Goal: Transaction & Acquisition: Purchase product/service

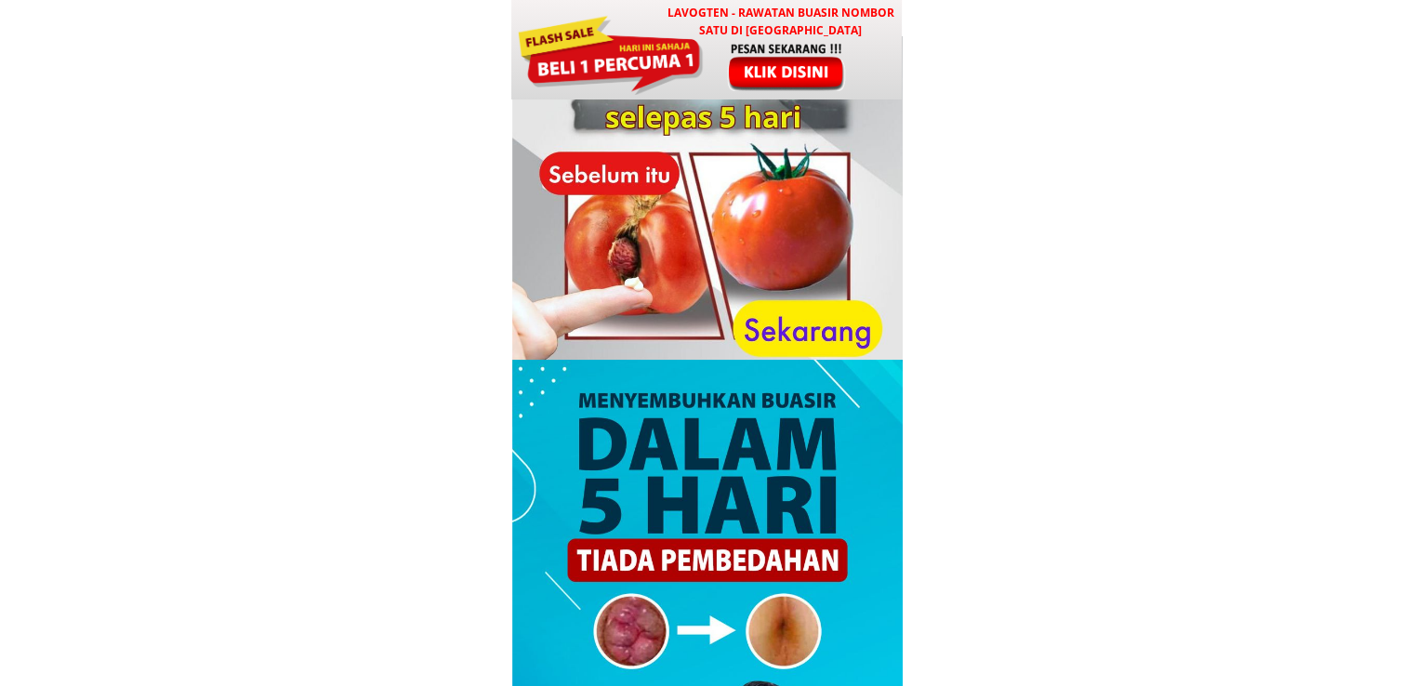
click at [694, 27] on h3 "LAVOGTEN - Rawatan Buasir Nombor Satu di [GEOGRAPHIC_DATA]" at bounding box center [780, 21] width 244 height 35
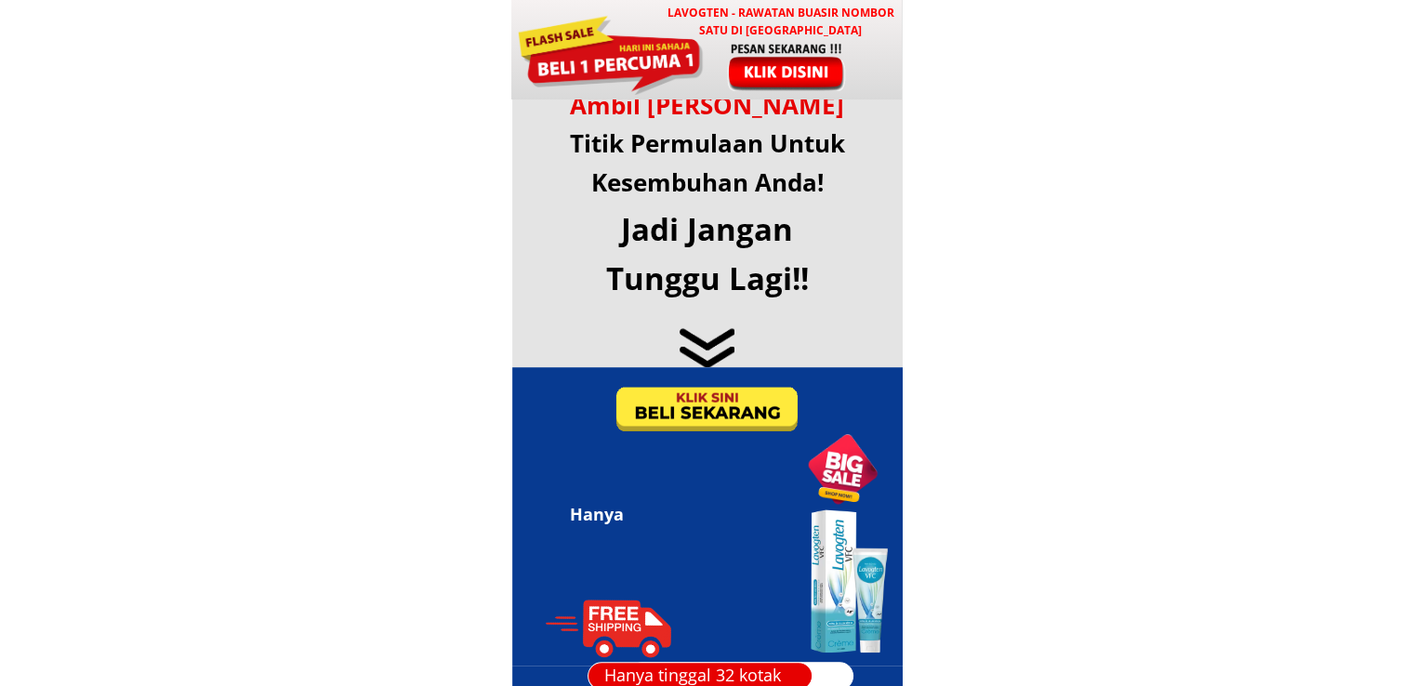
scroll to position [8962, 0]
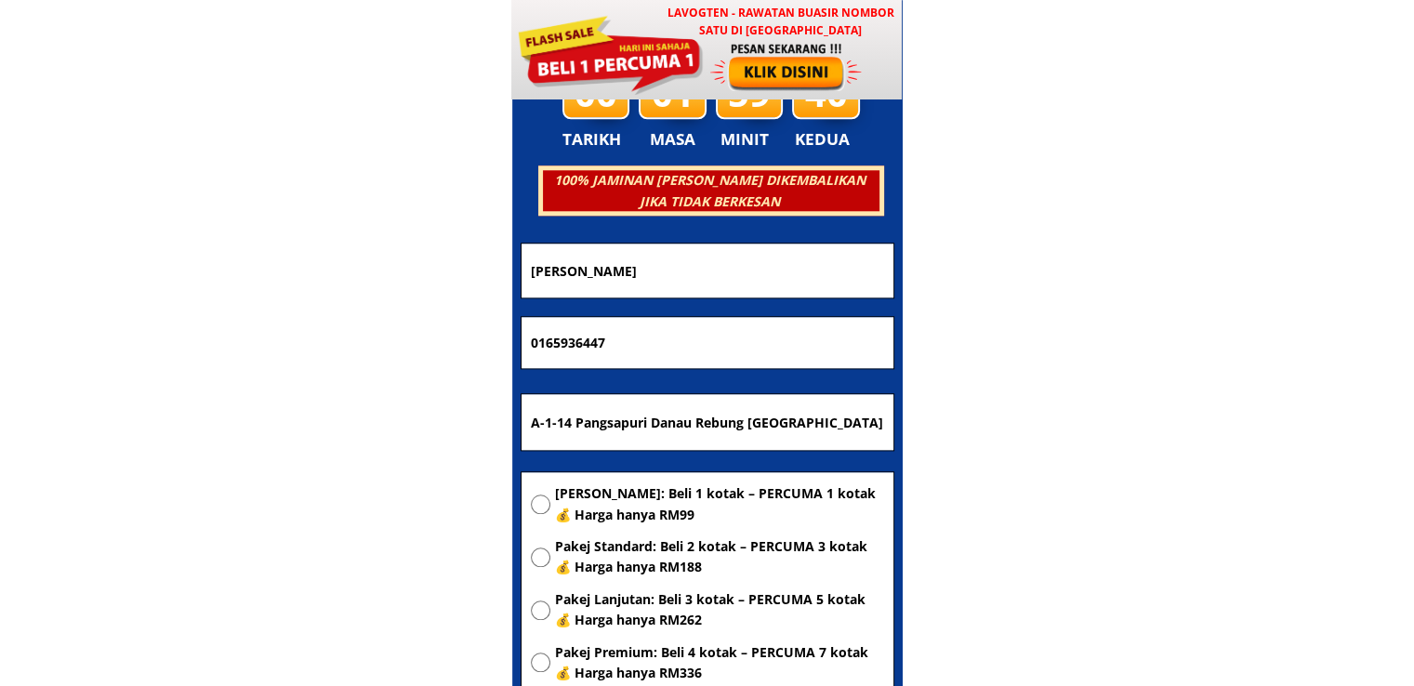
click at [669, 486] on span "[PERSON_NAME]: Beli 1 kotak – PERCUMA 1 kotak 💰 Harga hanya RM99" at bounding box center [719, 504] width 329 height 42
radio input "true"
click at [755, 408] on input "A-1-14 Pangsapuri Danau Rebung Jalan Rebung Utama Valensia 47000 Sungai Buluh S…" at bounding box center [707, 422] width 363 height 56
paste input "[STREET_ADDRESS]"
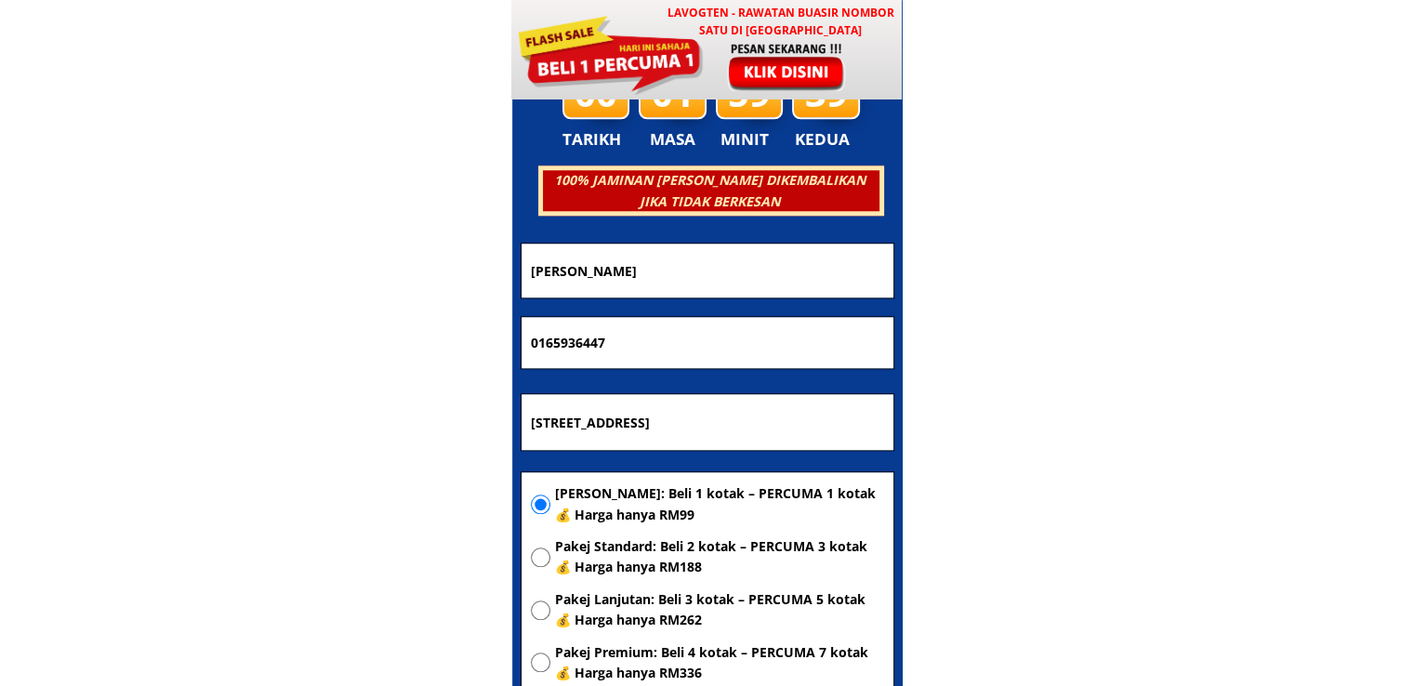
scroll to position [0, 165]
type input "[STREET_ADDRESS]"
drag, startPoint x: 737, startPoint y: 332, endPoint x: 141, endPoint y: 361, distance: 596.5
click at [154, 361] on body "LAVOGTEN - Rawatan Buasir Nombor Satu di Malaysia Dengarkan pengalaman hebat pe…" at bounding box center [707, 533] width 1414 height 18990
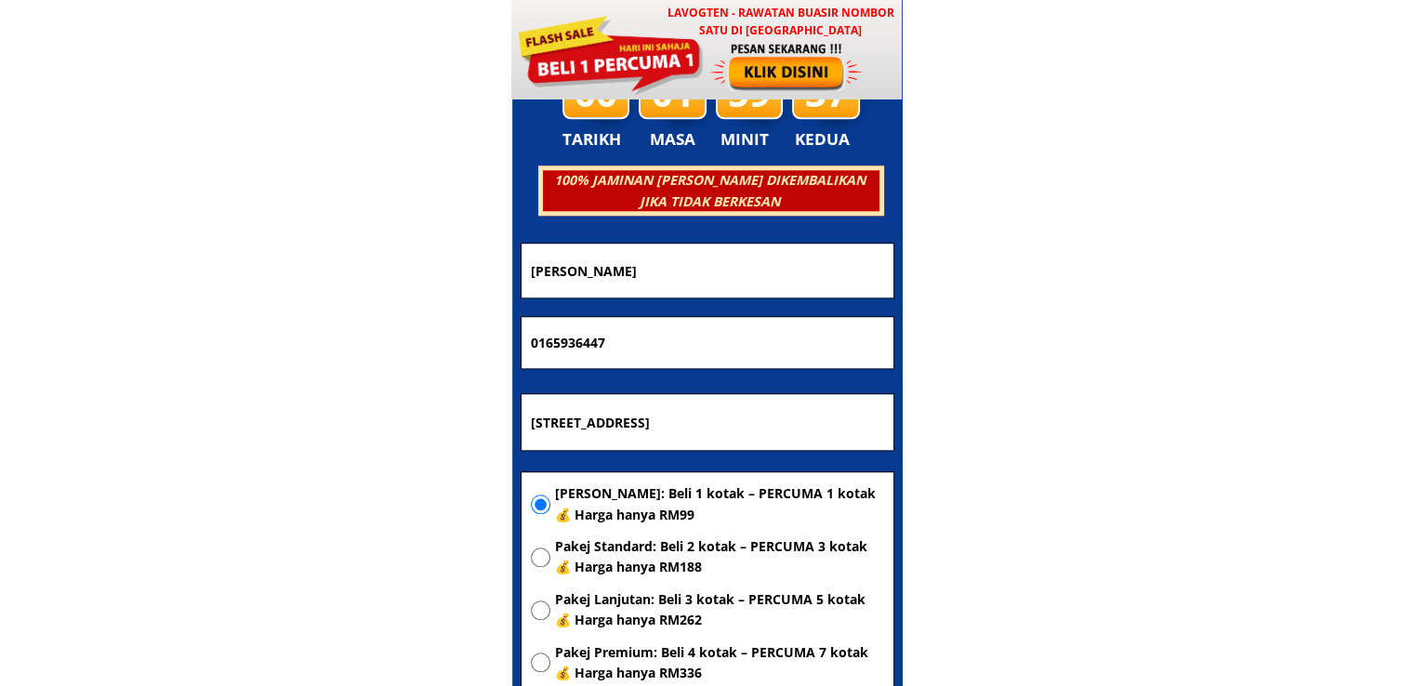
paste input "3-808 259"
click at [582, 347] on input "013-808 2597" at bounding box center [707, 343] width 363 height 52
click at [556, 342] on input "013-8082597" at bounding box center [707, 343] width 363 height 52
type input "0138082597"
drag, startPoint x: 666, startPoint y: 289, endPoint x: 208, endPoint y: 288, distance: 457.3
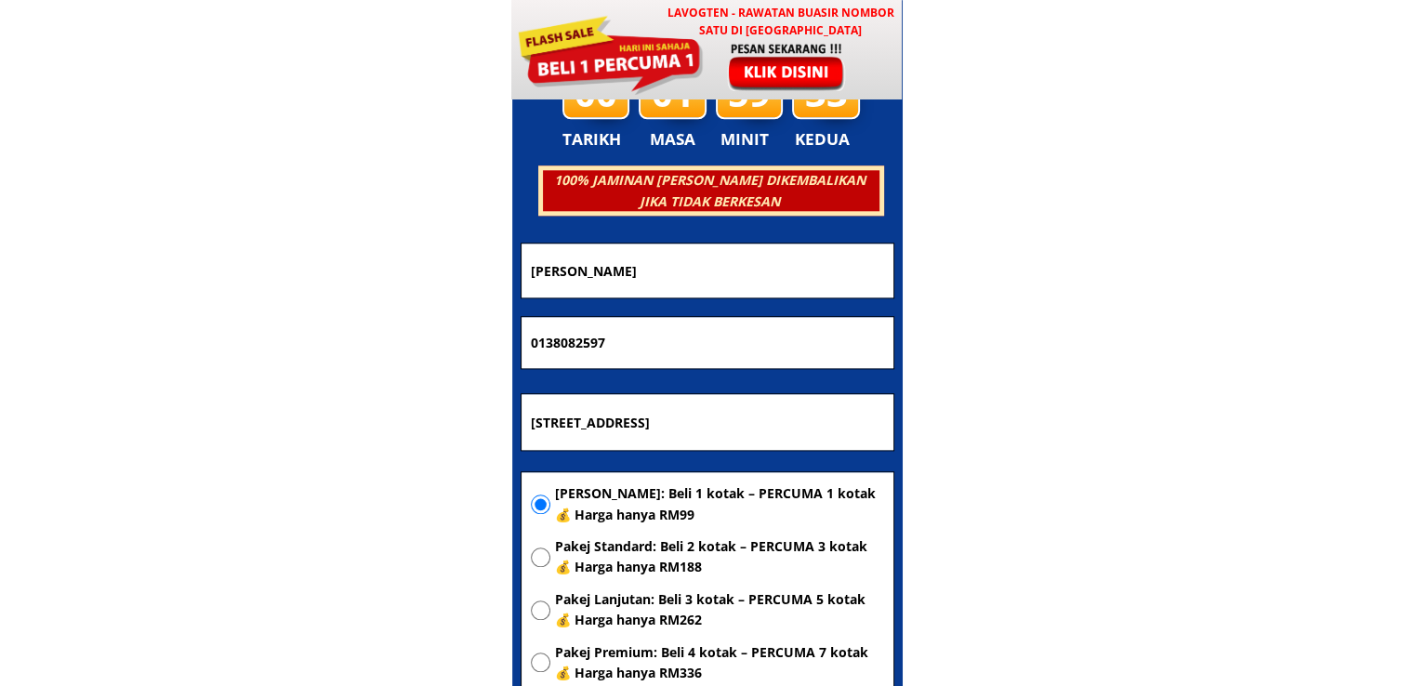
click at [218, 285] on body "LAVOGTEN - Rawatan Buasir Nombor Satu di Malaysia Dengarkan pengalaman hebat pe…" at bounding box center [707, 533] width 1414 height 18990
paste input "[PERSON_NAME]"
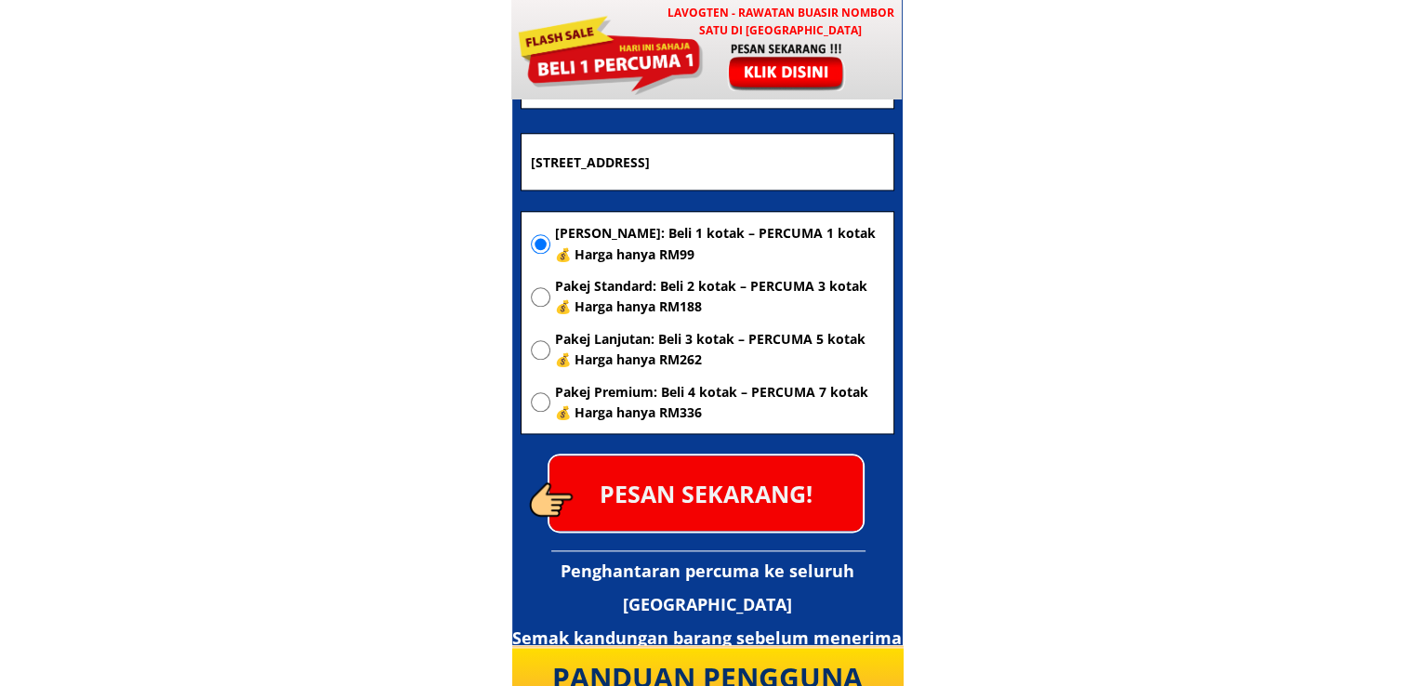
scroll to position [9241, 0]
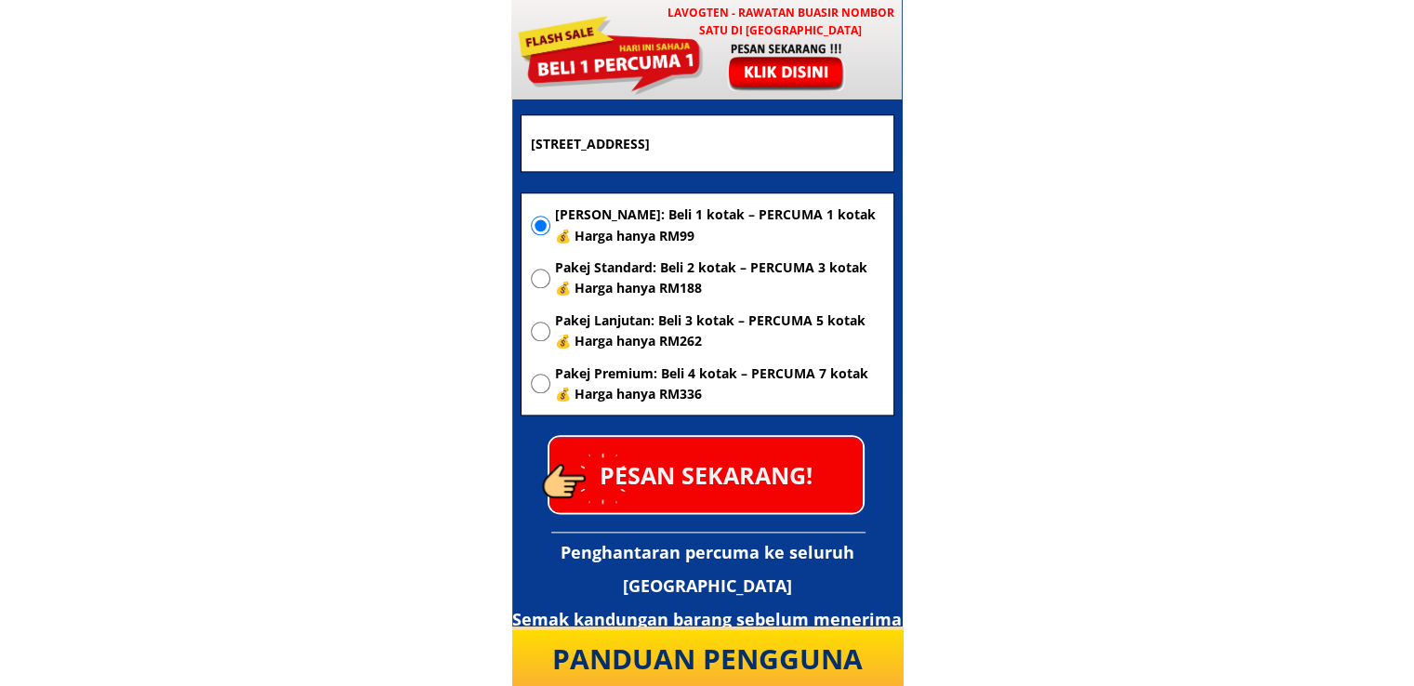
type input "[PERSON_NAME]"
click at [719, 494] on p "PESAN SEKARANG!" at bounding box center [705, 474] width 313 height 75
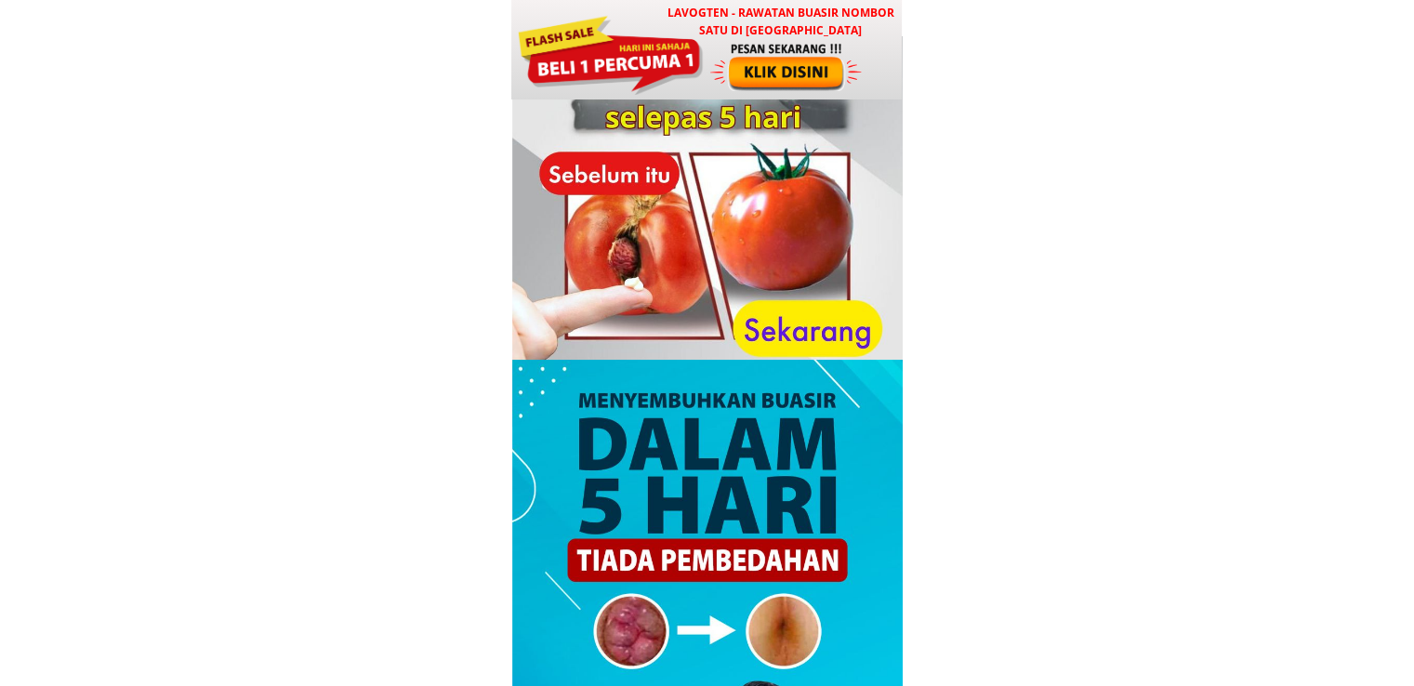
click at [755, 44] on div at bounding box center [787, 66] width 154 height 51
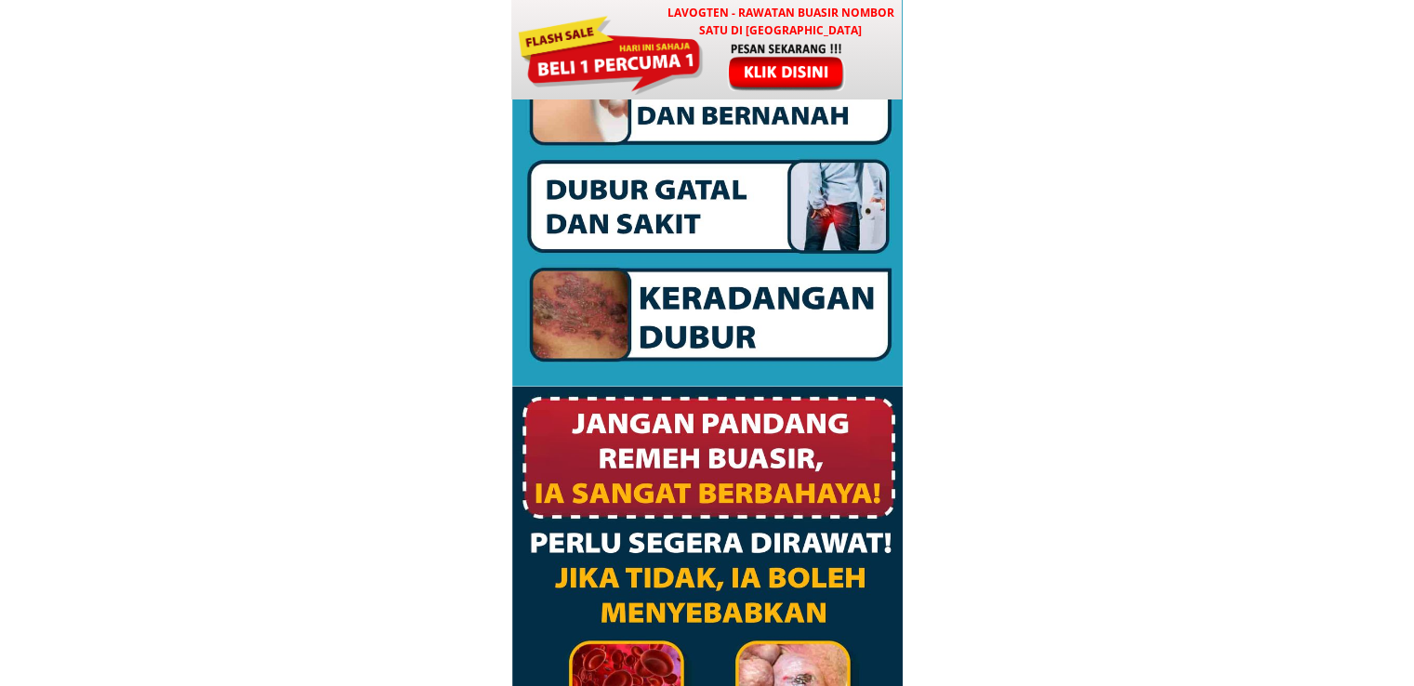
scroll to position [8962, 0]
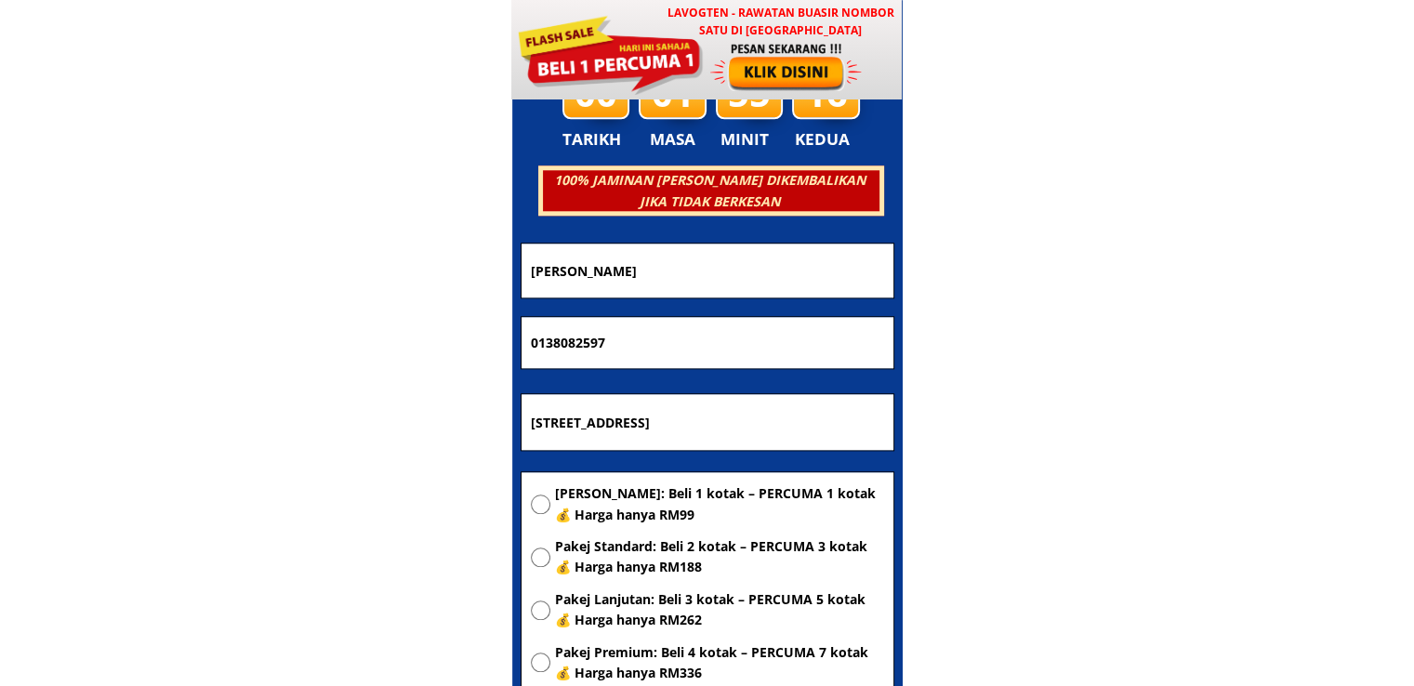
click at [688, 271] on input "[PERSON_NAME]" at bounding box center [707, 270] width 363 height 53
paste input "Wia ya"
type input "[PERSON_NAME]"
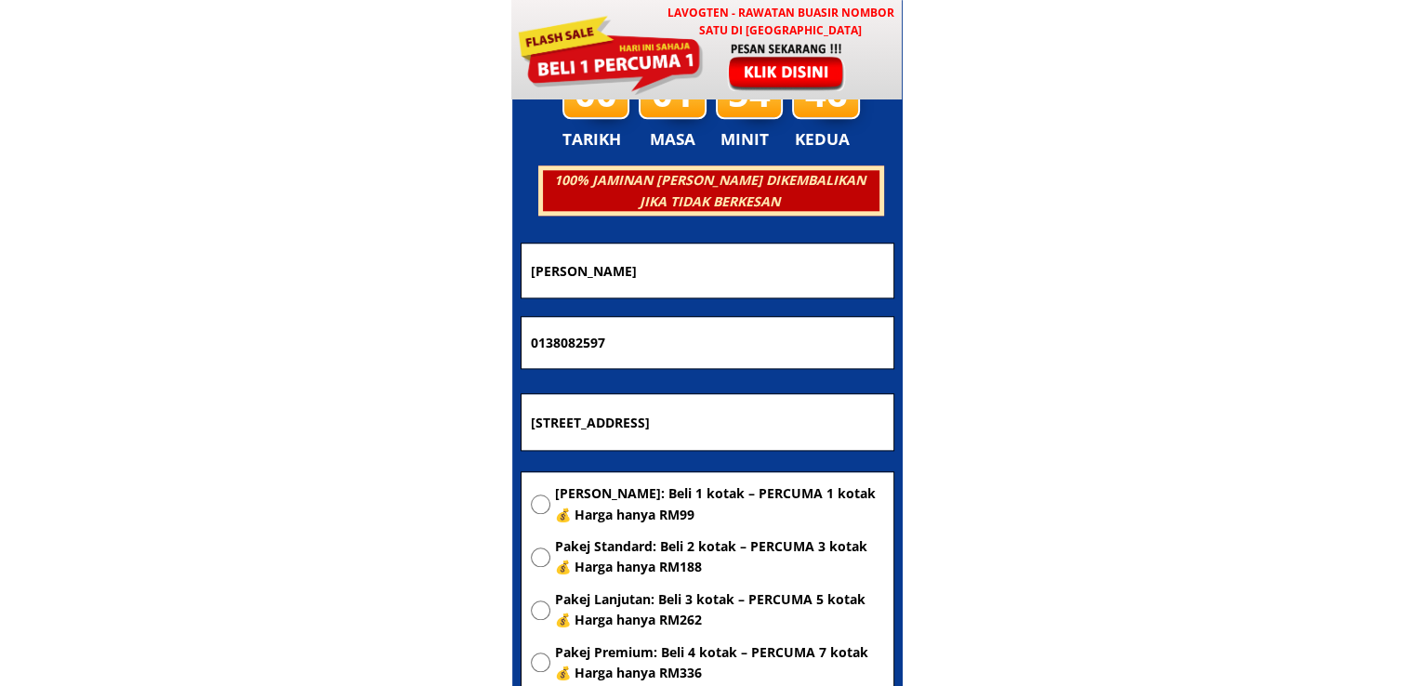
drag, startPoint x: 688, startPoint y: 336, endPoint x: 392, endPoint y: 329, distance: 295.7
click at [393, 329] on body "LAVOGTEN - Rawatan Buasir Nombor Satu di [GEOGRAPHIC_DATA] Dengarkan pengalaman…" at bounding box center [707, 533] width 1414 height 18990
paste input "11568901"
type input "01115689017"
click at [662, 428] on input "[STREET_ADDRESS]" at bounding box center [707, 422] width 363 height 56
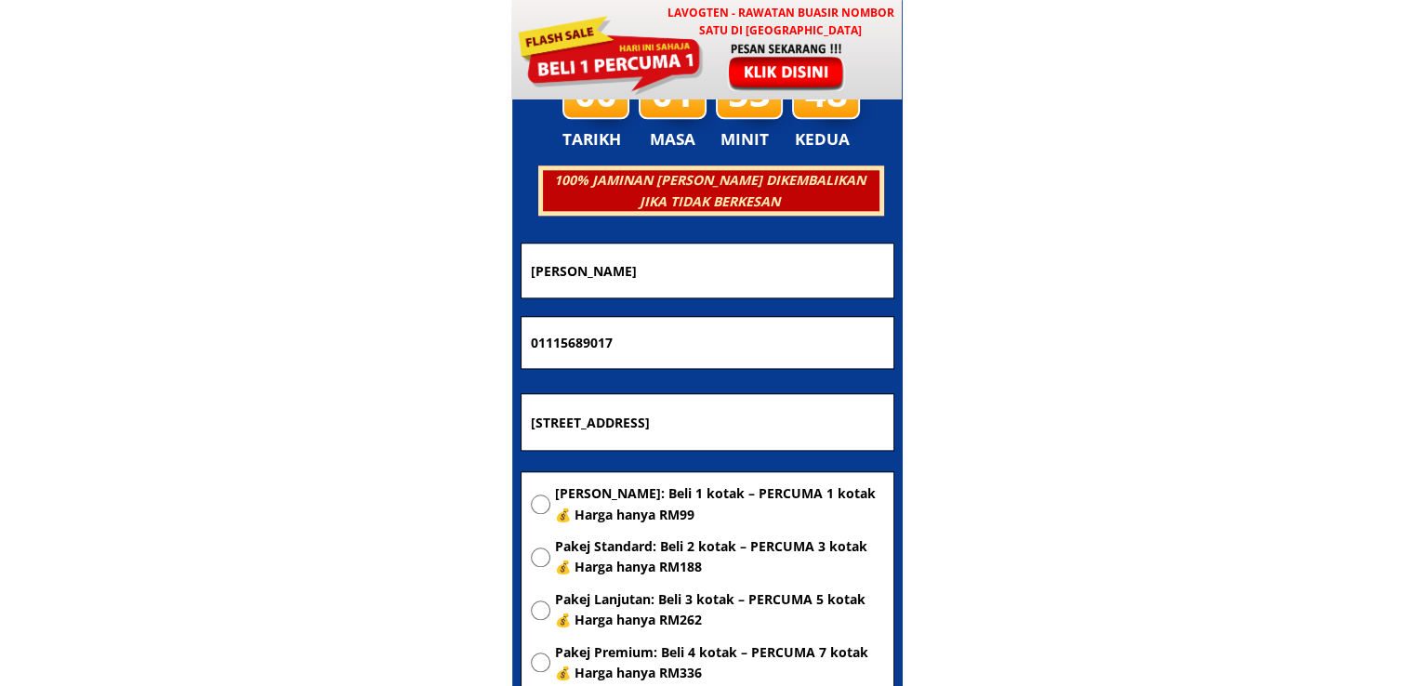
click at [662, 428] on input "[STREET_ADDRESS]" at bounding box center [707, 422] width 363 height 56
paste input "[GEOGRAPHIC_DATA]"
type input "[GEOGRAPHIC_DATA]"
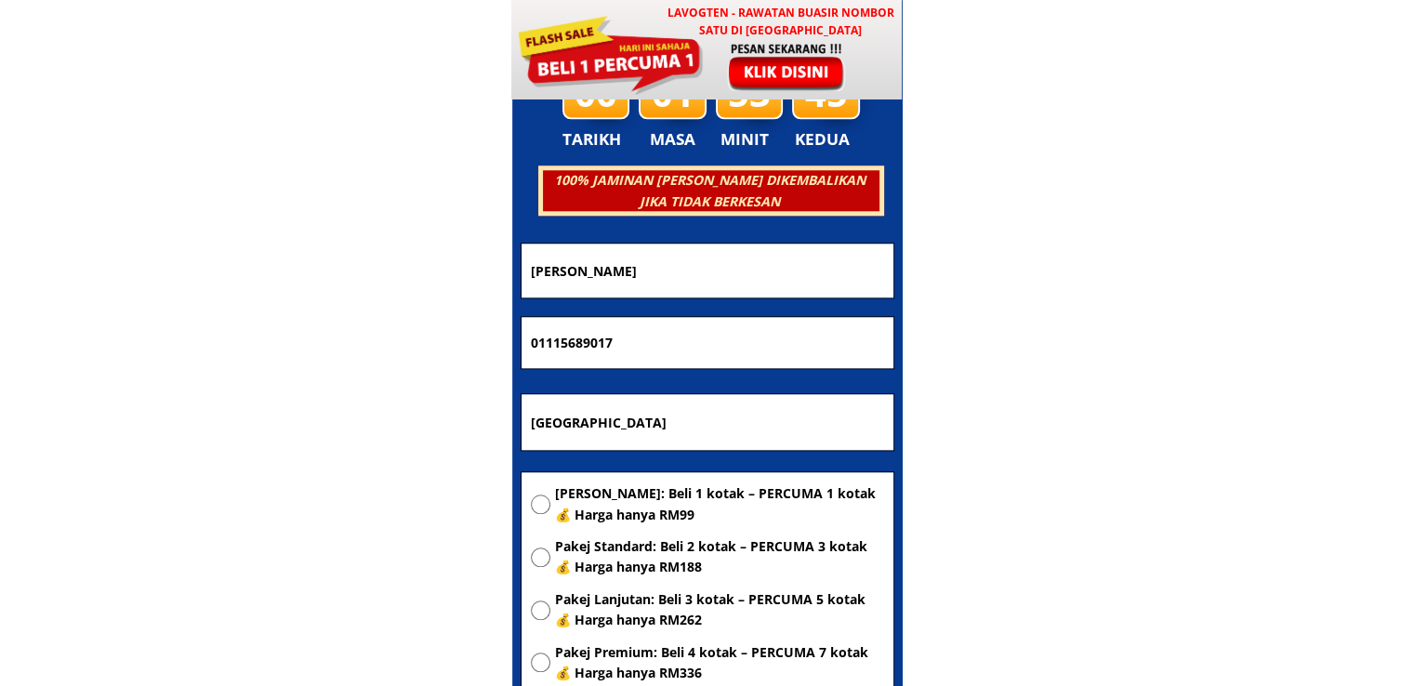
click at [626, 503] on span "[PERSON_NAME]: Beli 1 kotak – PERCUMA 1 kotak 💰 Harga hanya RM99" at bounding box center [719, 504] width 329 height 42
radio input "true"
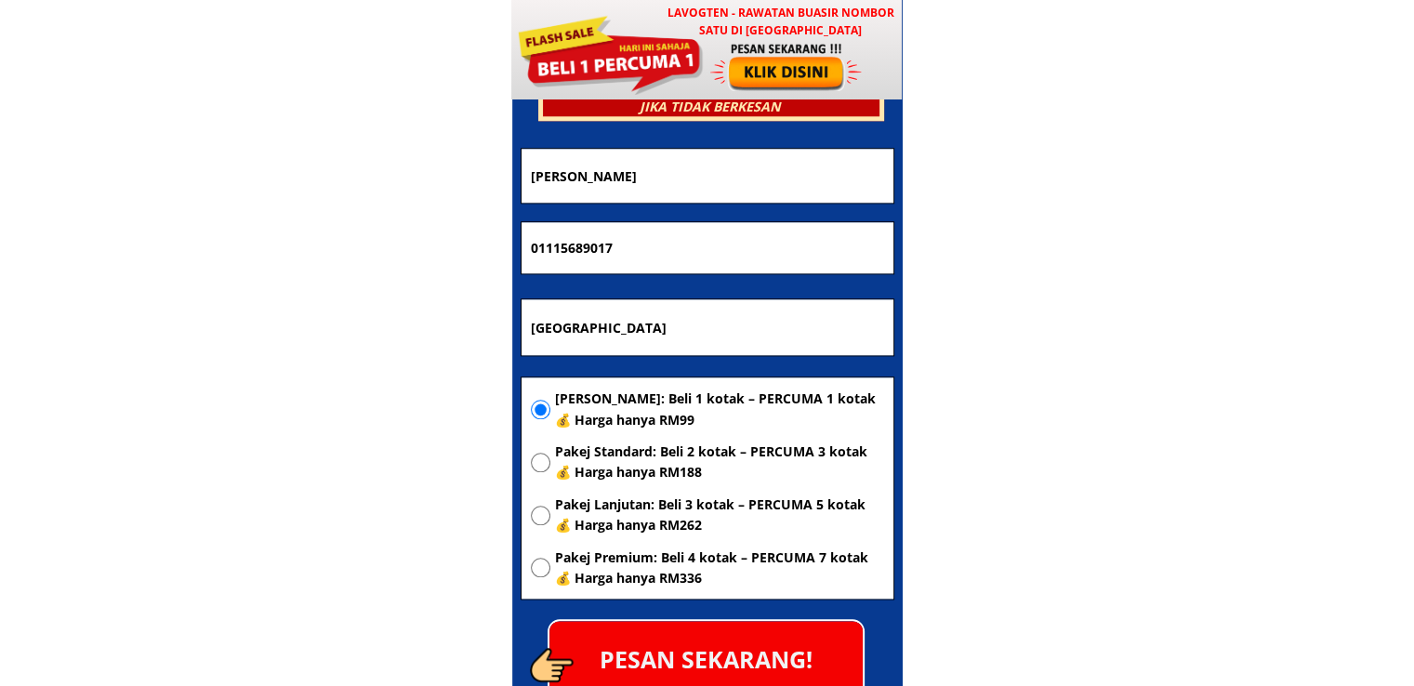
scroll to position [9148, 0]
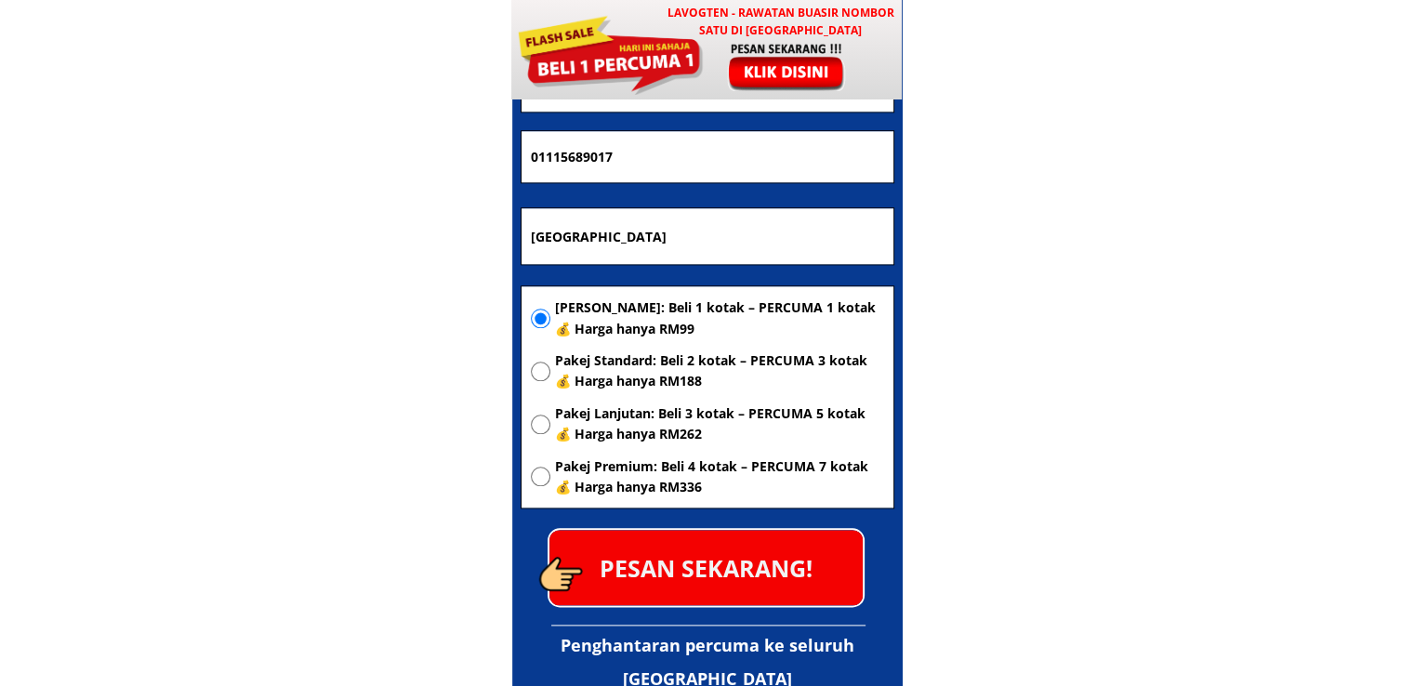
click at [777, 573] on p "PESAN SEKARANG!" at bounding box center [705, 567] width 313 height 75
